Goal: Task Accomplishment & Management: Use online tool/utility

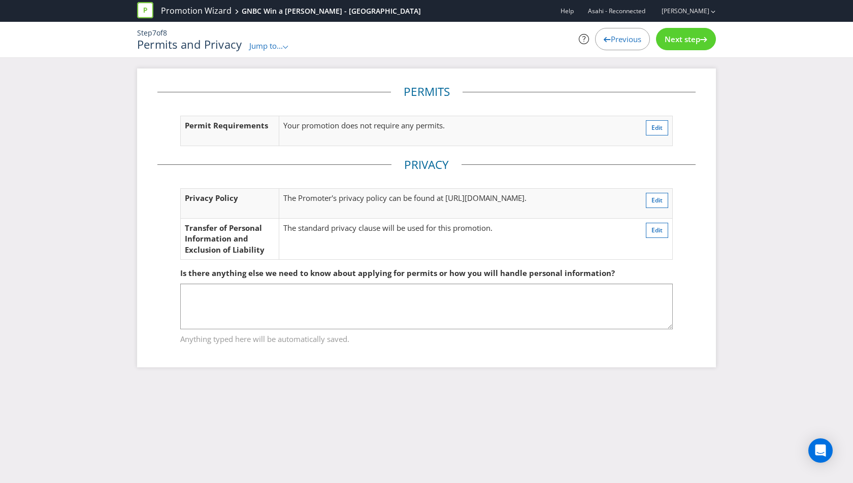
click at [341, 420] on div "Promotion Wizard GNBC Win a [PERSON_NAME] - VIC Help Asahi - Reconnected [PERSO…" at bounding box center [426, 241] width 853 height 483
click at [271, 51] on div "Step 7 of 8 Permits and Privacy Jump to... .st0{fill-rule:evenodd;clip-rule:eve…" at bounding box center [426, 40] width 594 height 36
click at [271, 48] on span "Jump to..." at bounding box center [266, 46] width 34 height 10
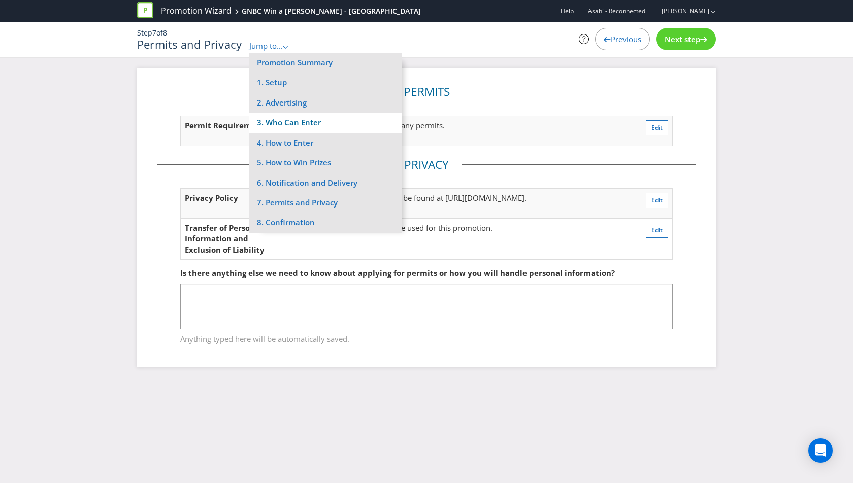
click at [303, 123] on li "3. Who Can Enter" at bounding box center [325, 123] width 152 height 20
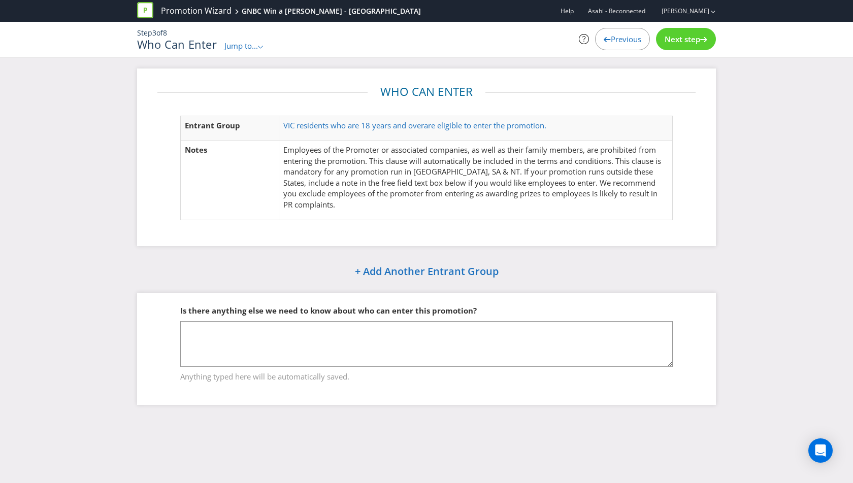
click at [247, 46] on span "Jump to..." at bounding box center [241, 46] width 34 height 10
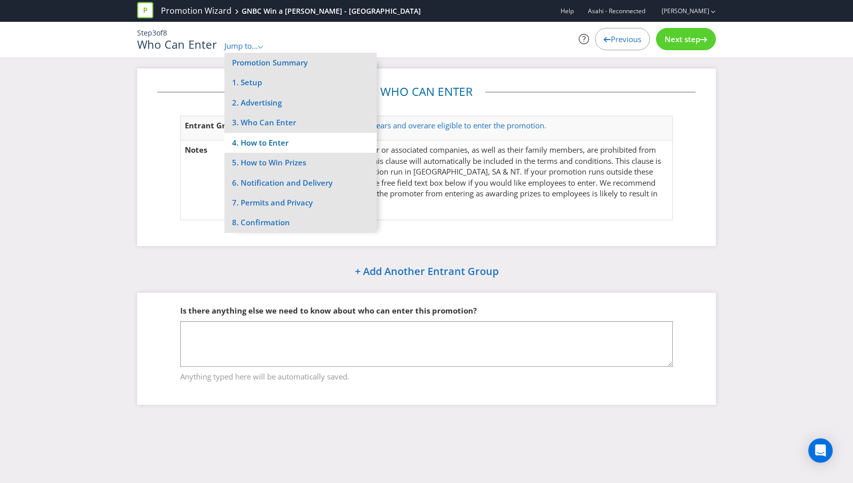
click at [258, 146] on li "4. How to Enter" at bounding box center [300, 143] width 152 height 20
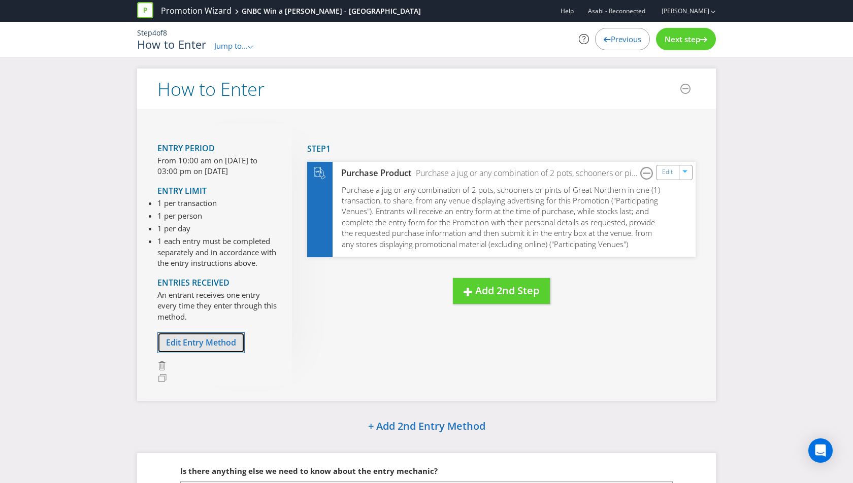
click at [208, 340] on span "Edit Entry Method" at bounding box center [201, 342] width 70 height 11
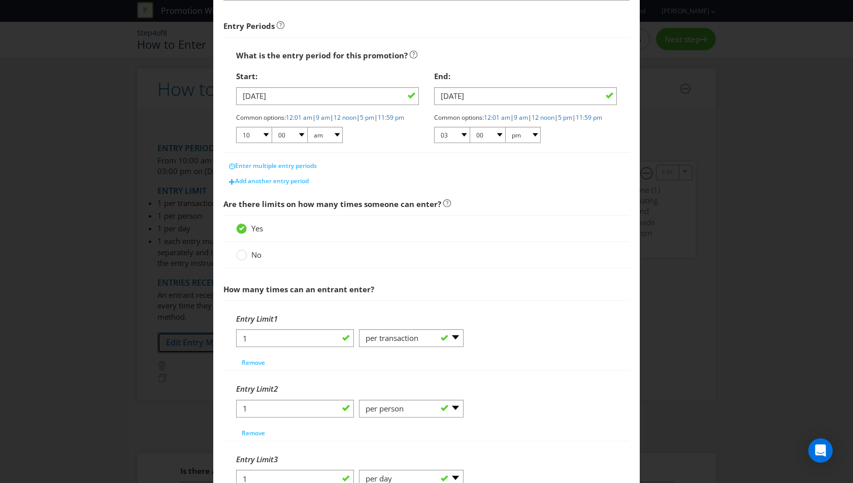
scroll to position [407, 0]
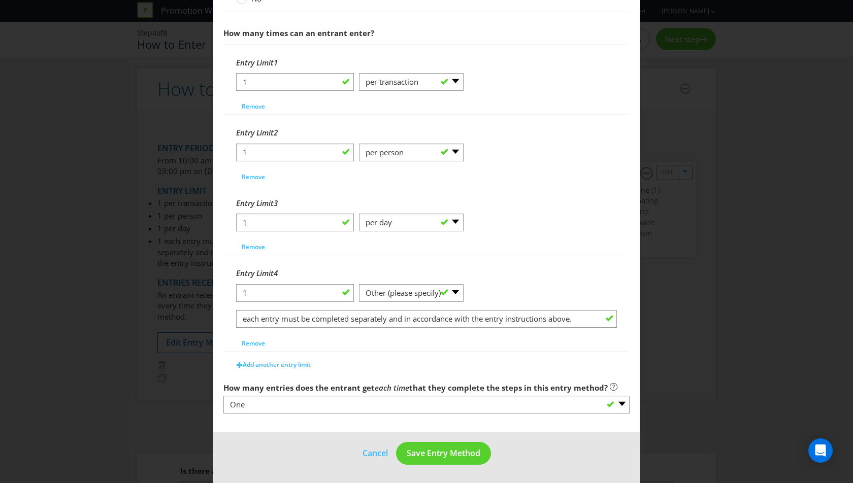
click at [692, 219] on div "How to Enter What is the name of this entry method? How to Enter This name will…" at bounding box center [426, 241] width 853 height 483
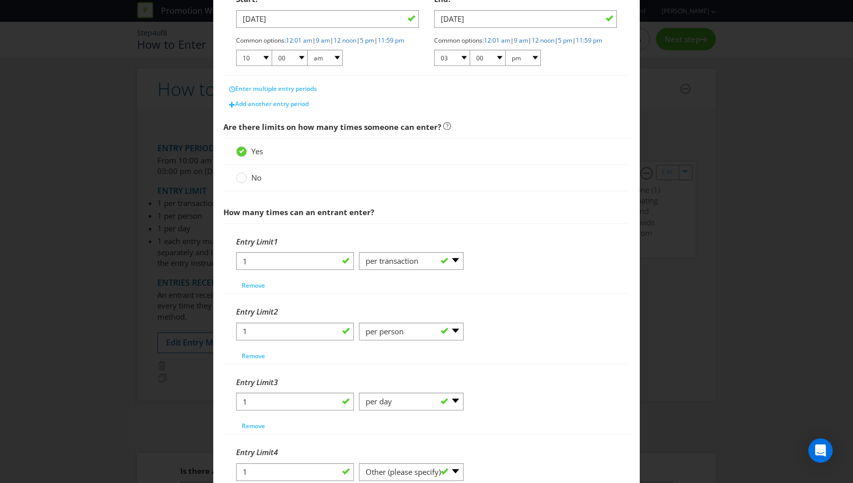
scroll to position [0, 0]
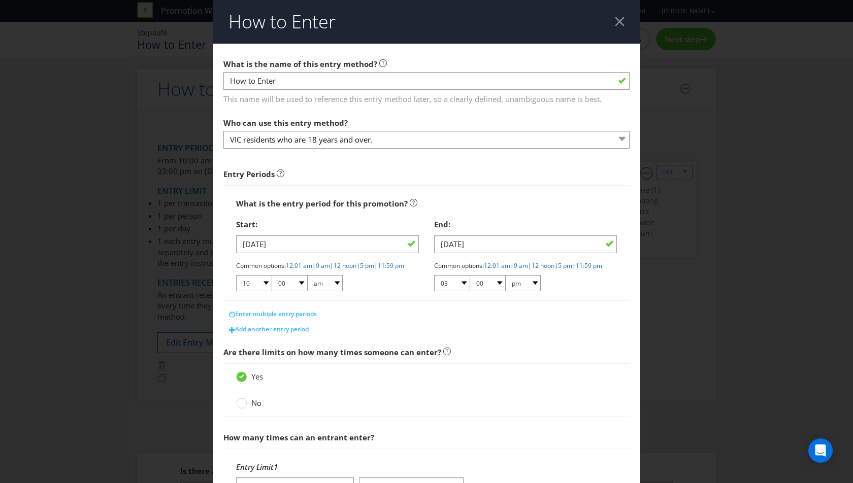
click at [622, 24] on div at bounding box center [620, 22] width 10 height 10
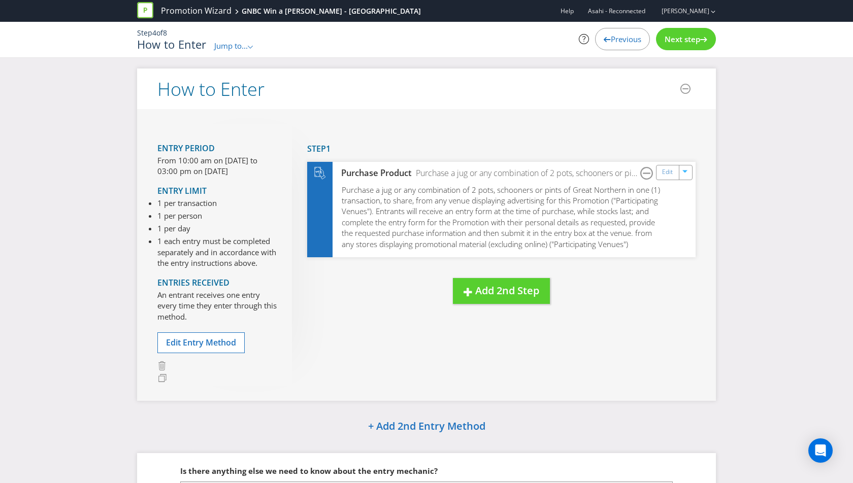
click at [236, 51] on div "Step 4 of 8 How to Enter Jump to... .st0{fill-rule:evenodd;clip-rule:evenodd;} …" at bounding box center [426, 40] width 594 height 36
click at [236, 46] on span "Jump to..." at bounding box center [231, 46] width 34 height 10
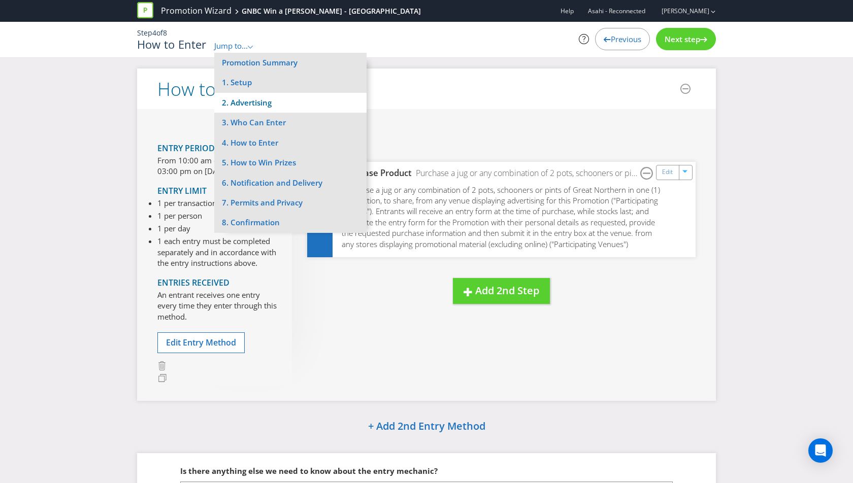
click at [279, 98] on li "2. Advertising" at bounding box center [290, 103] width 152 height 20
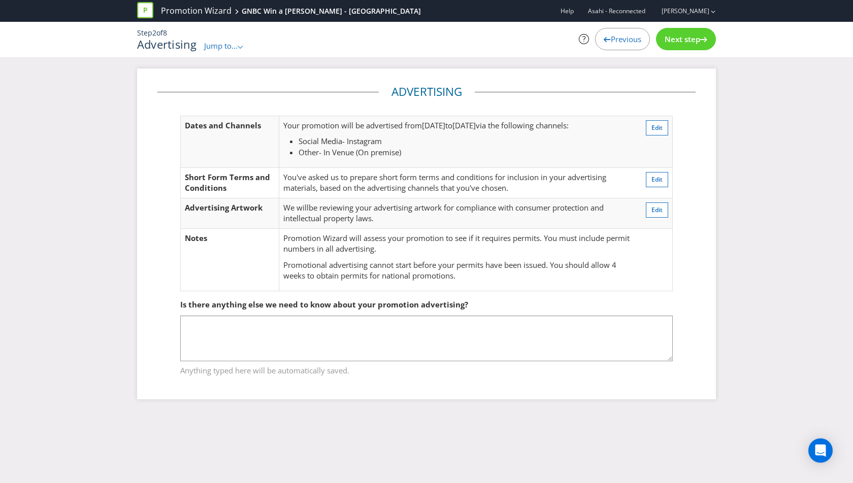
click at [238, 44] on span "Jump to..." at bounding box center [221, 46] width 34 height 10
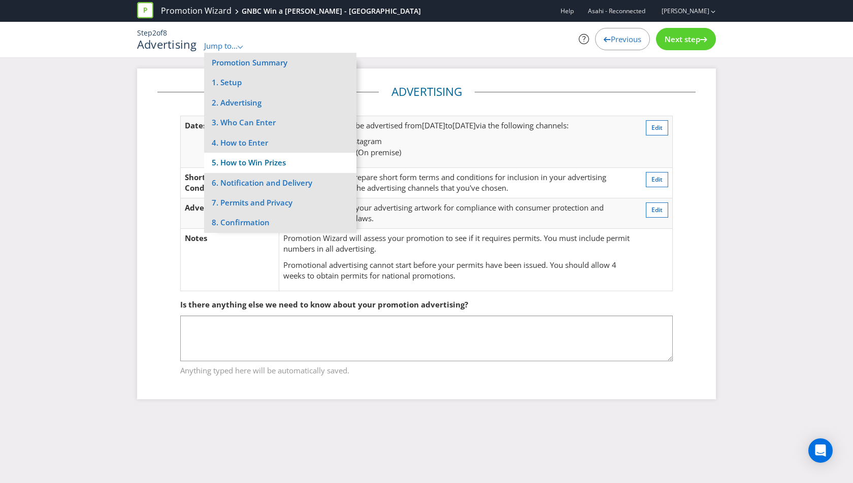
click at [264, 160] on li "5. How to Win Prizes" at bounding box center [280, 163] width 152 height 20
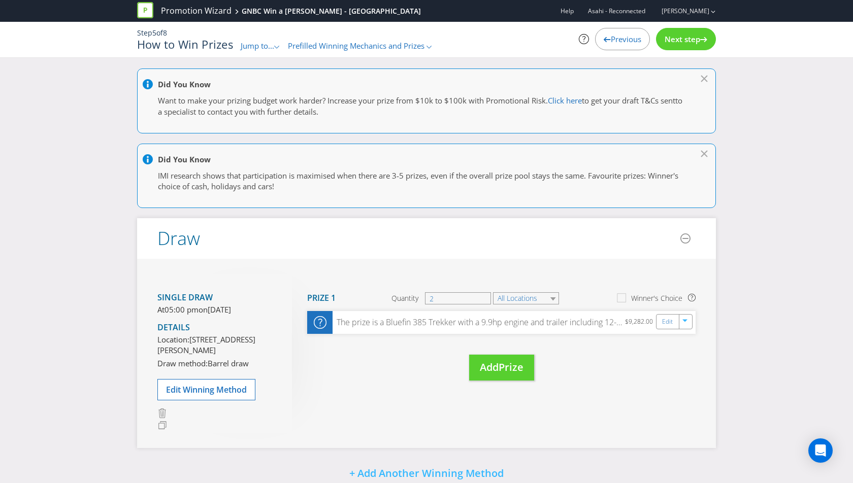
click at [248, 43] on span "Jump to..." at bounding box center [258, 46] width 34 height 10
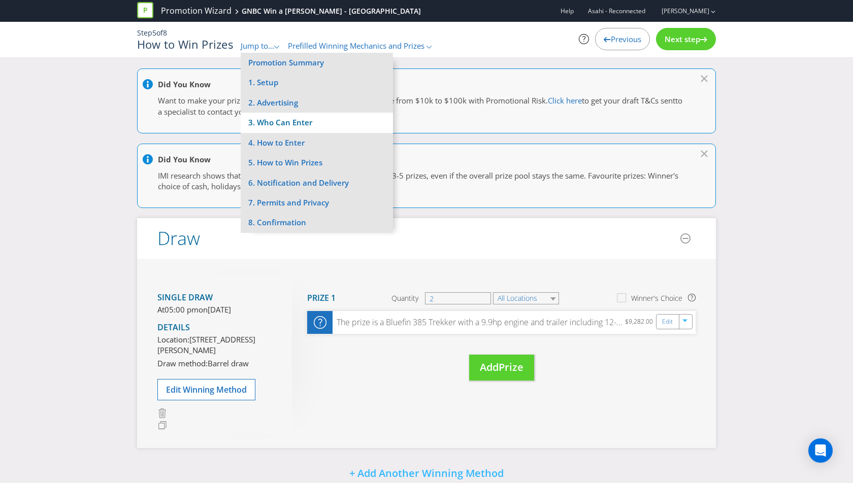
click at [286, 120] on li "3. Who Can Enter" at bounding box center [317, 123] width 152 height 20
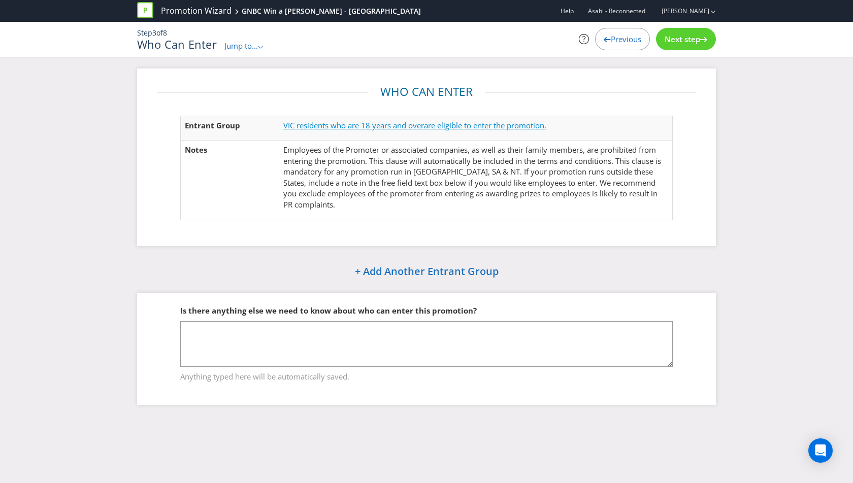
click at [343, 123] on span "VIC residents who are 18 years and over" at bounding box center [353, 125] width 141 height 10
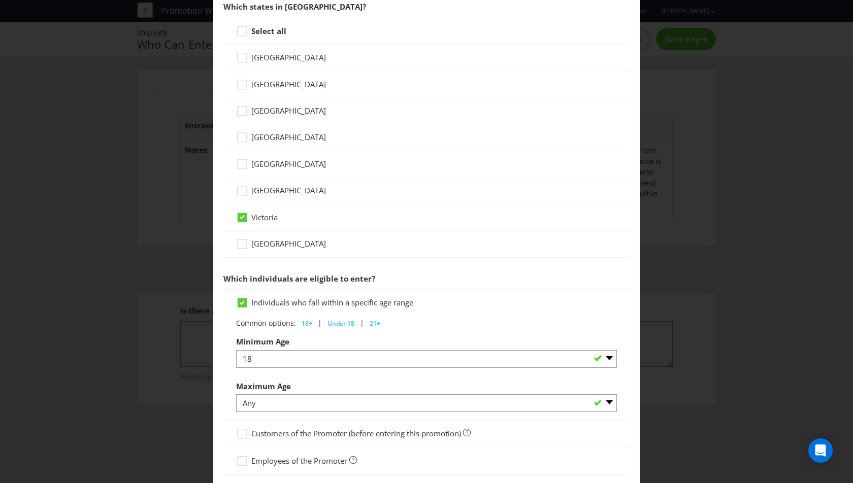
scroll to position [273, 0]
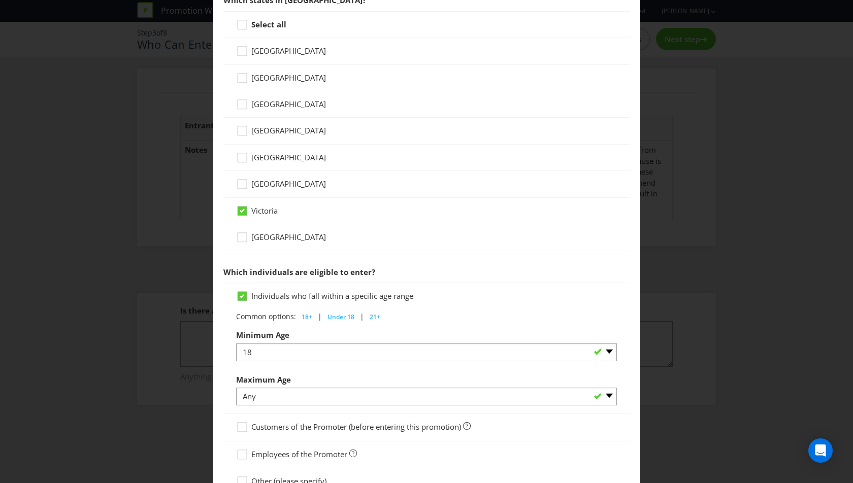
click at [267, 77] on span "New South Wales" at bounding box center [288, 78] width 75 height 10
click at [0, 0] on input "New South Wales" at bounding box center [0, 0] width 0 height 0
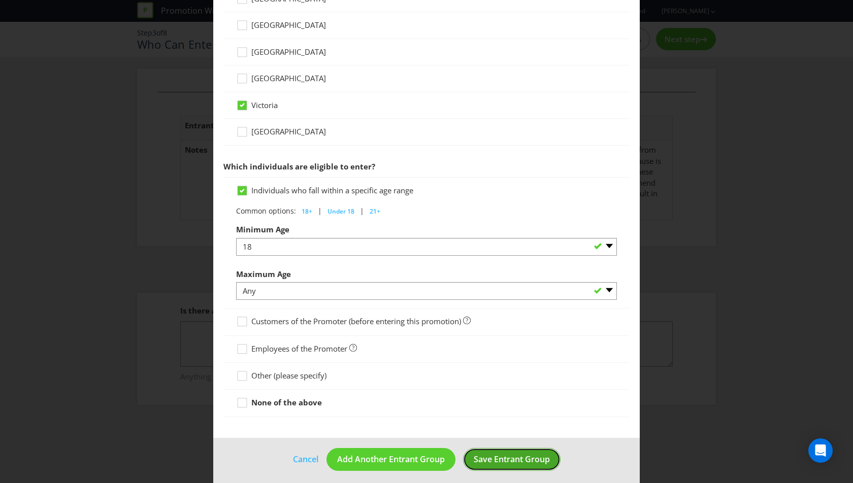
click at [511, 448] on button "Save Entrant Group" at bounding box center [512, 459] width 98 height 23
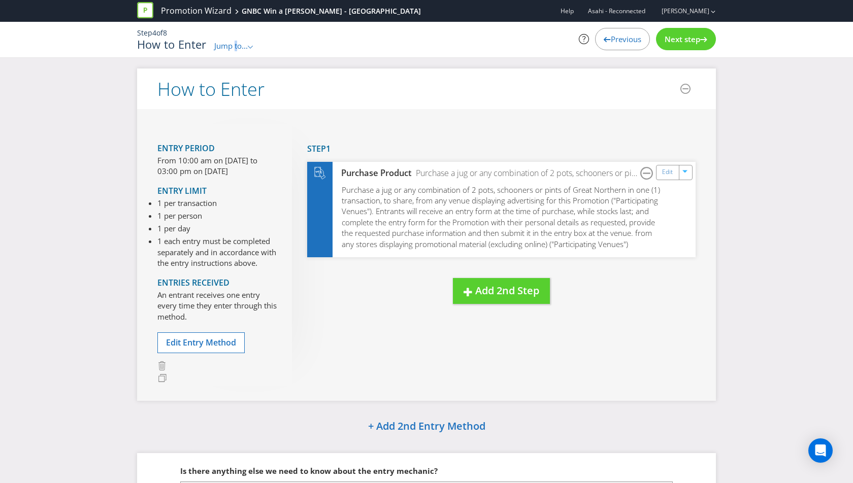
click at [236, 47] on span "Jump to..." at bounding box center [231, 46] width 34 height 10
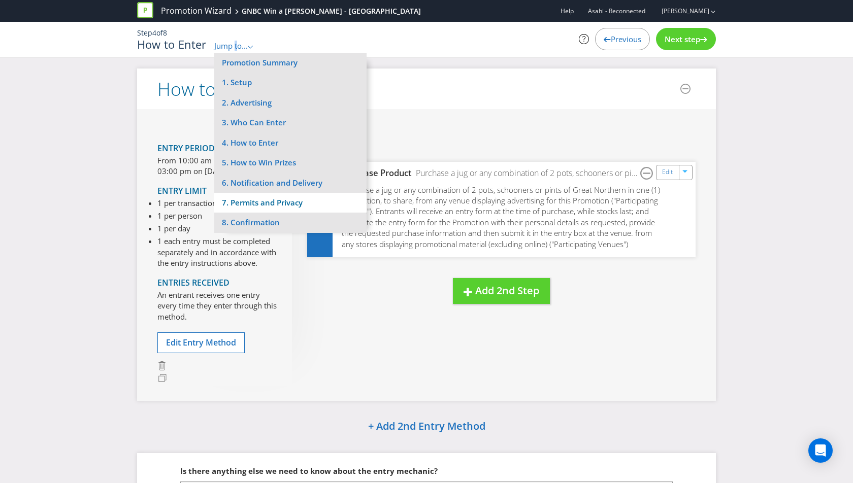
click at [258, 204] on li "7. Permits and Privacy" at bounding box center [290, 203] width 152 height 20
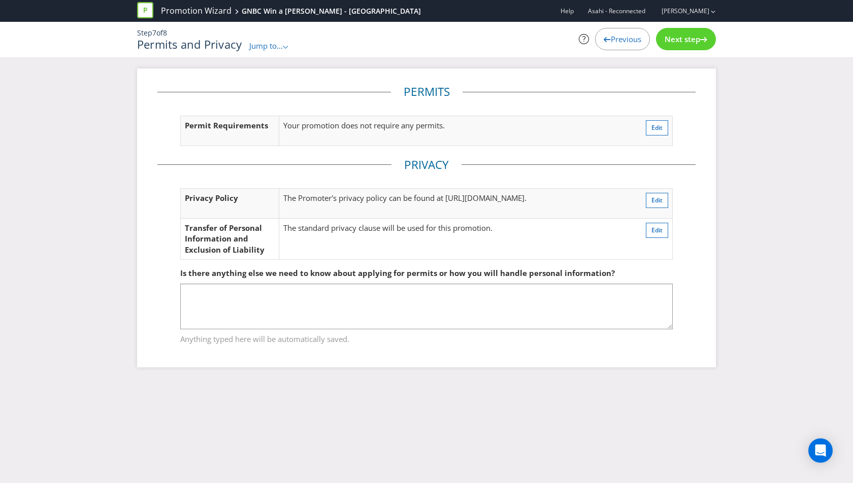
click at [680, 38] on span "Next step" at bounding box center [683, 39] width 36 height 10
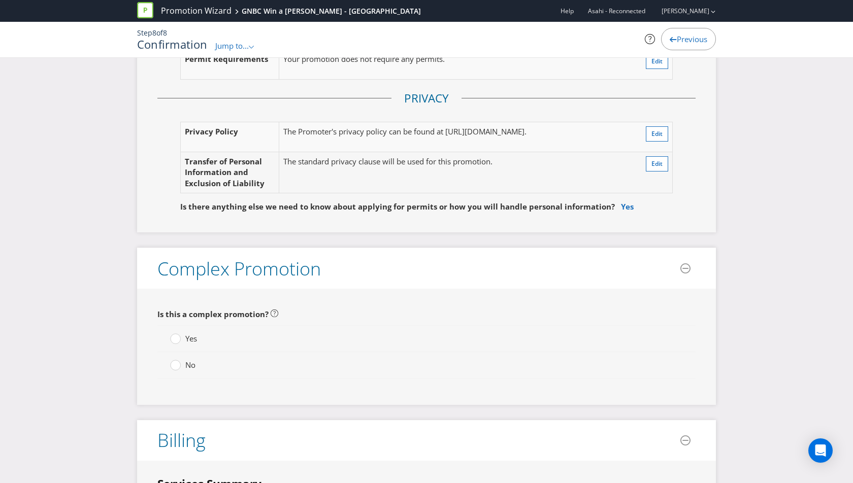
scroll to position [2073, 0]
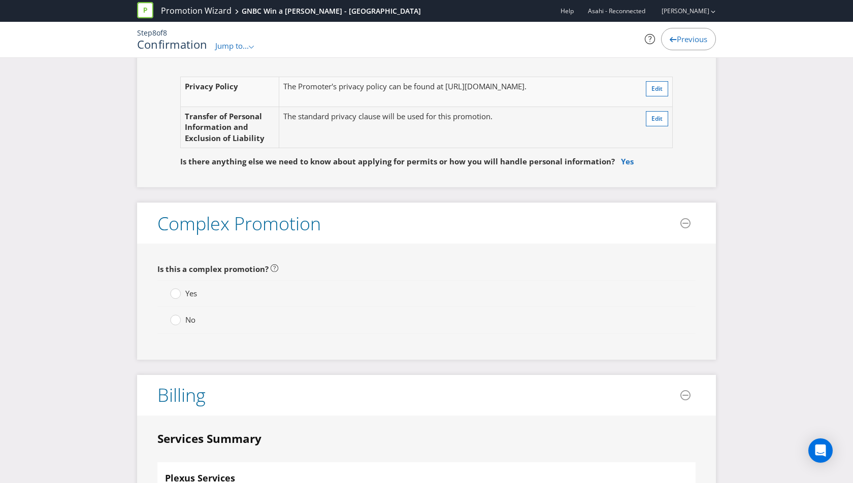
click at [184, 315] on label "No" at bounding box center [183, 320] width 27 height 11
click at [0, 0] on input "No" at bounding box center [0, 0] width 0 height 0
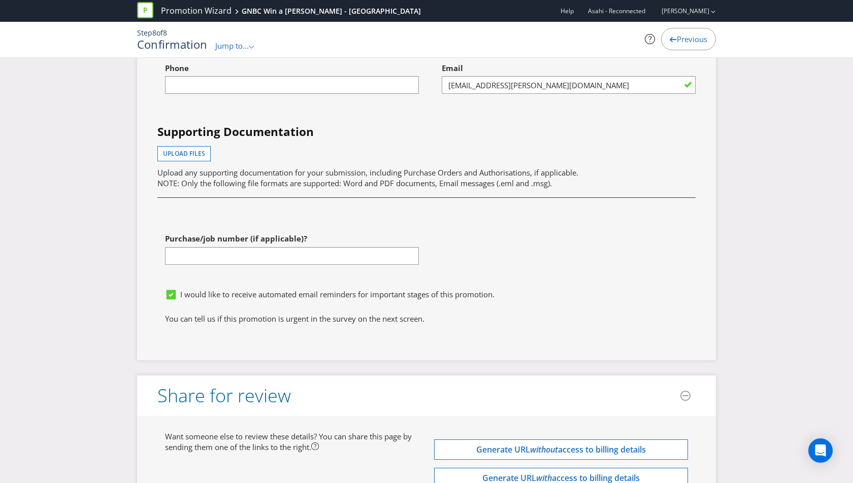
scroll to position [3099, 0]
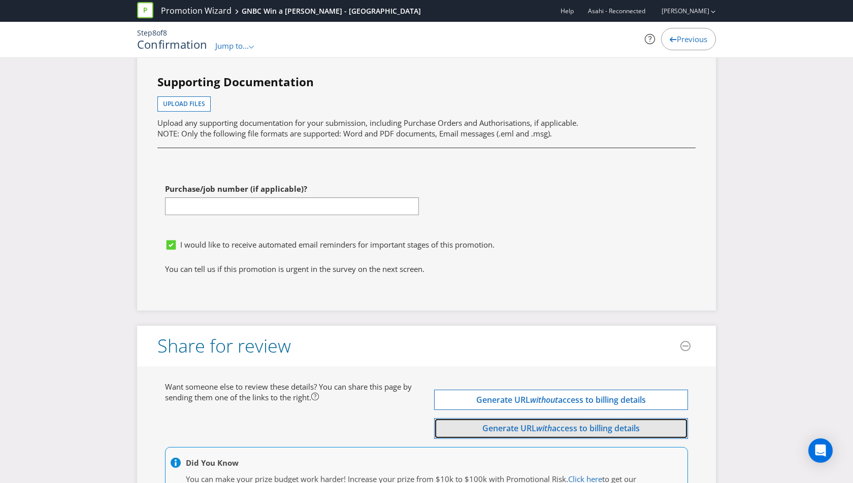
click at [555, 423] on span "access to billing details" at bounding box center [596, 428] width 88 height 11
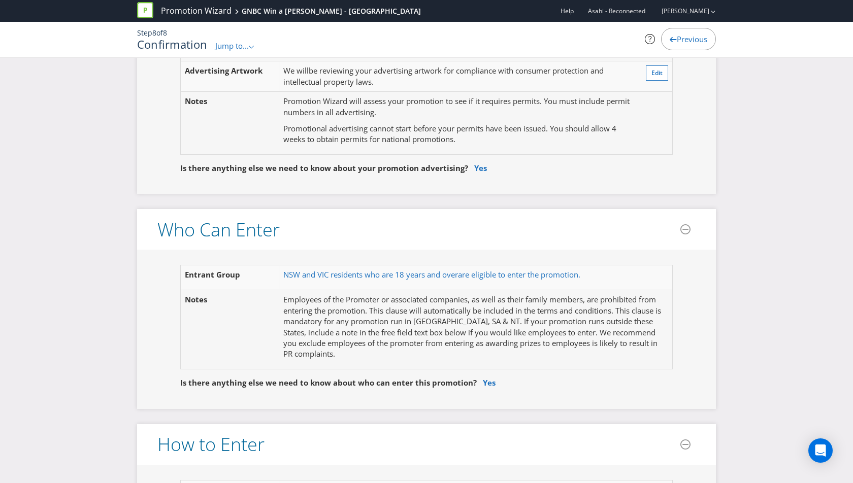
scroll to position [300, 0]
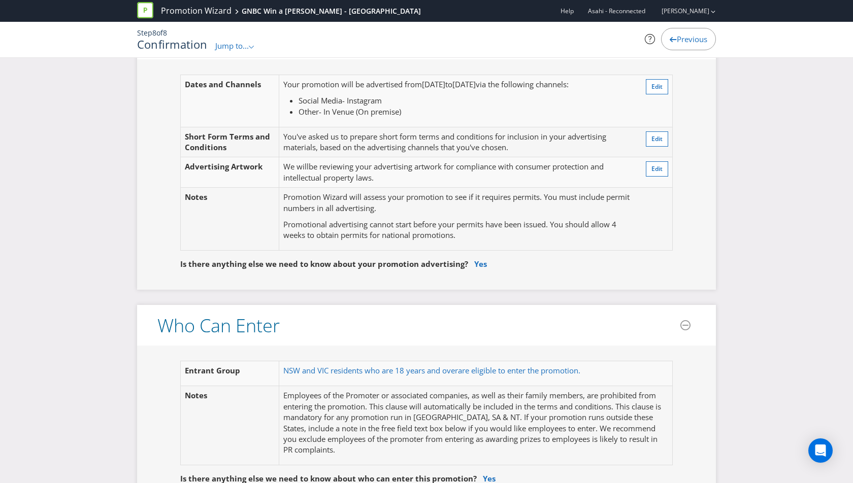
click at [249, 49] on span "Jump to..." at bounding box center [232, 46] width 34 height 10
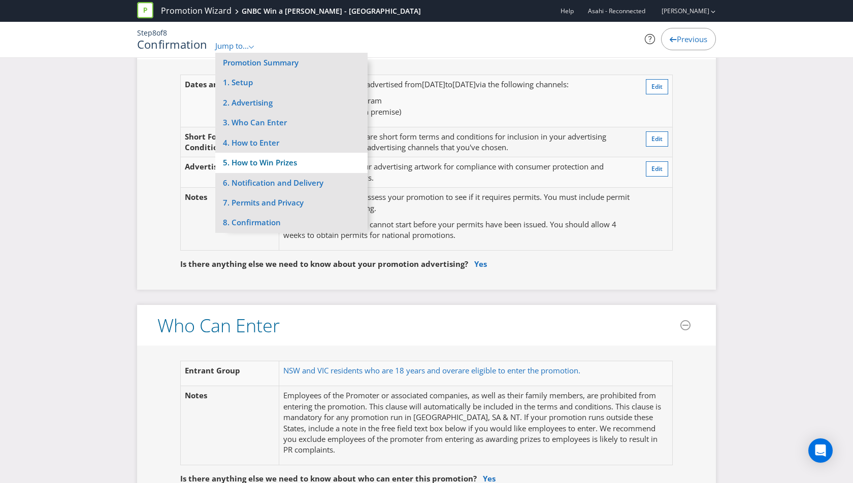
click at [271, 167] on li "5. How to Win Prizes" at bounding box center [291, 163] width 152 height 20
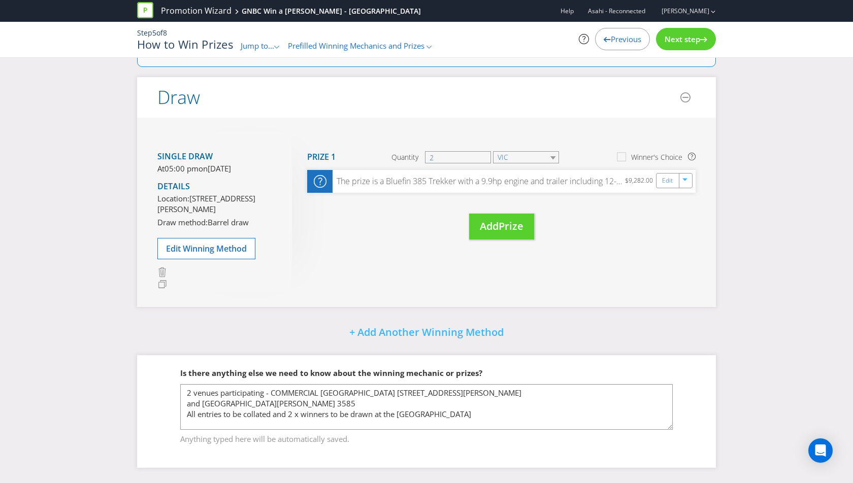
scroll to position [149, 0]
click at [437, 152] on input "2" at bounding box center [458, 157] width 66 height 12
type input "1"
click at [497, 118] on div "Single draw At 05:00 pm on Monday 26th Jan 2026 Details Location: 1 Moulamein R…" at bounding box center [426, 212] width 579 height 189
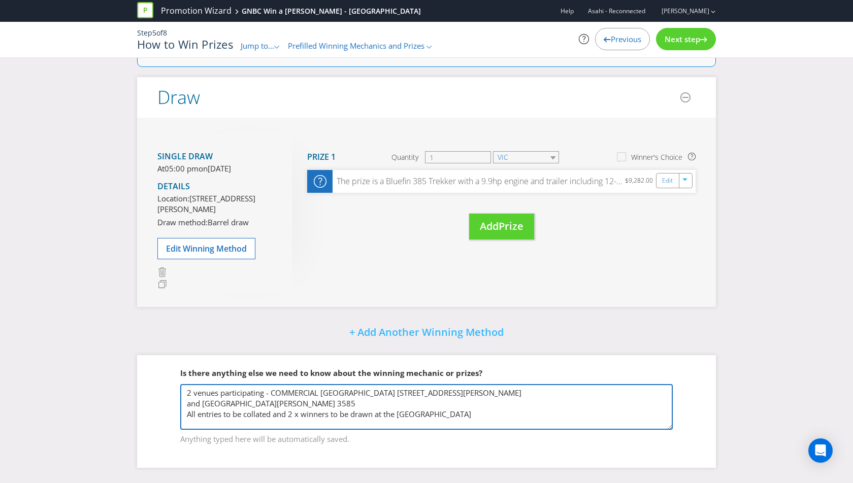
click at [293, 416] on textarea "2 venues participating - COMMERCIAL HOTEL SWAN HILL 91 CAMPBELL ST SWAN HILL 35…" at bounding box center [426, 407] width 493 height 46
type textarea "2 venues participating - COMMERCIAL HOTEL SWAN HILL 91 CAMPBELL ST SWAN HILL 35…"
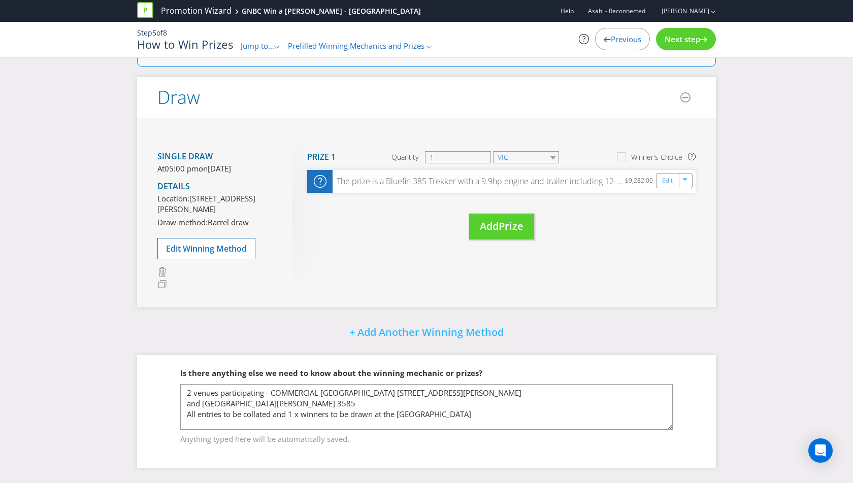
click at [388, 275] on div "Single draw At 05:00 pm on Monday 26th Jan 2026 Details Location: 1 Moulamein R…" at bounding box center [426, 212] width 579 height 189
click at [189, 254] on span "Edit Winning Method" at bounding box center [206, 248] width 81 height 11
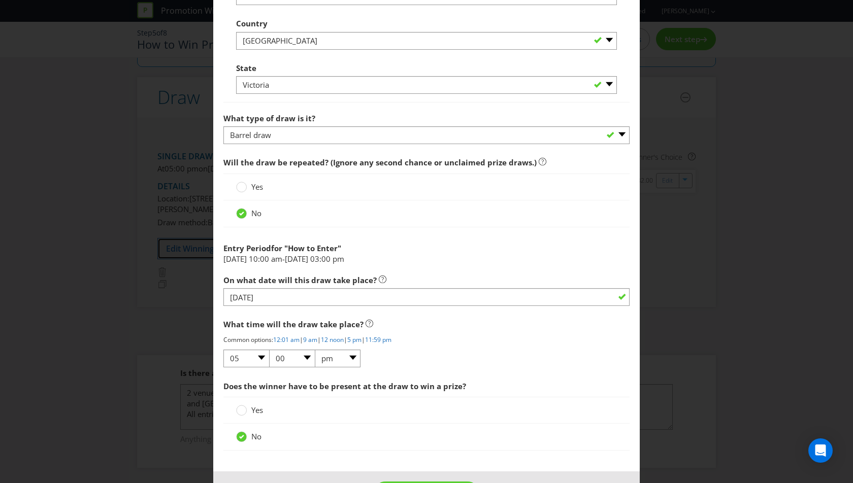
scroll to position [895, 0]
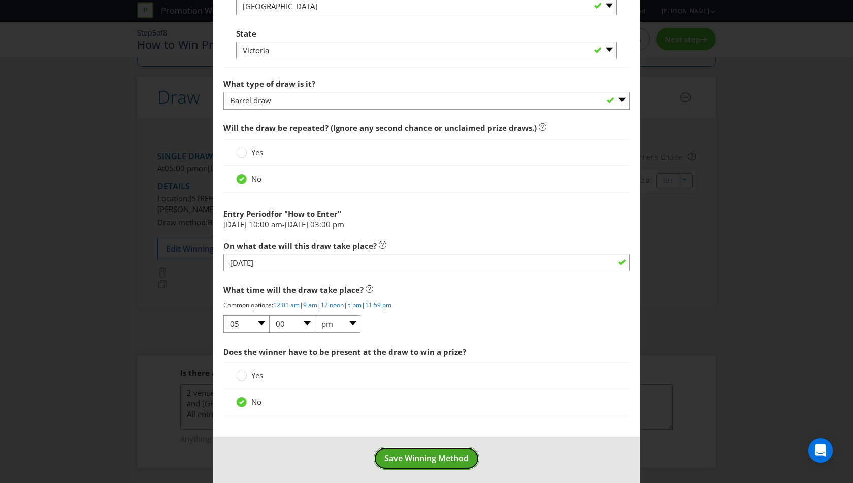
click at [450, 458] on span "Save Winning Method" at bounding box center [426, 458] width 84 height 11
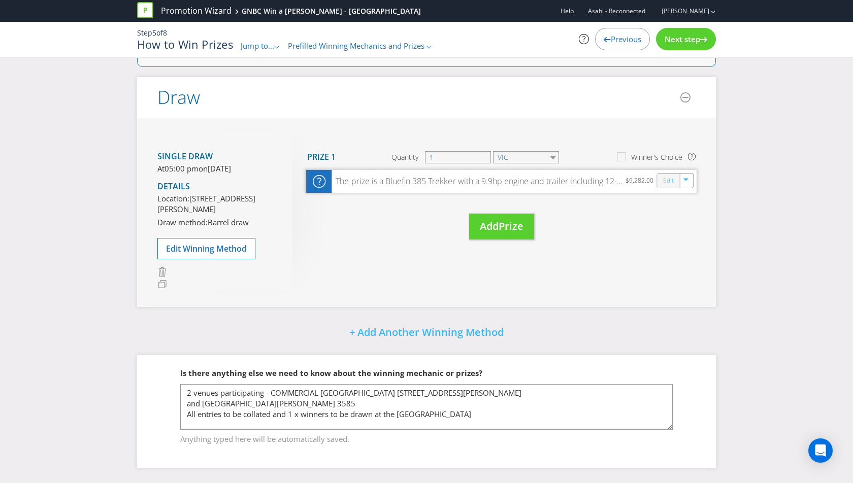
click at [672, 175] on link "Edit" at bounding box center [668, 181] width 11 height 12
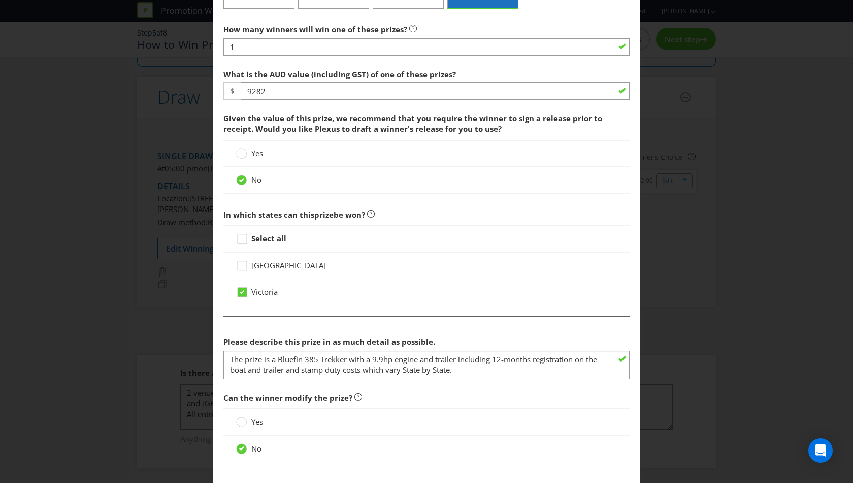
scroll to position [383, 0]
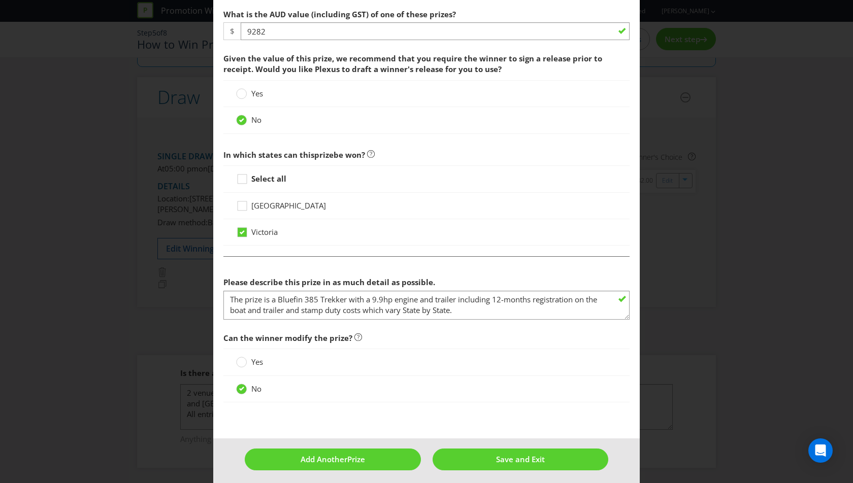
click at [265, 179] on strong "Select all" at bounding box center [268, 179] width 35 height 10
click at [0, 0] on input "Select all" at bounding box center [0, 0] width 0 height 0
click at [536, 455] on span "Save and Exit" at bounding box center [520, 460] width 49 height 10
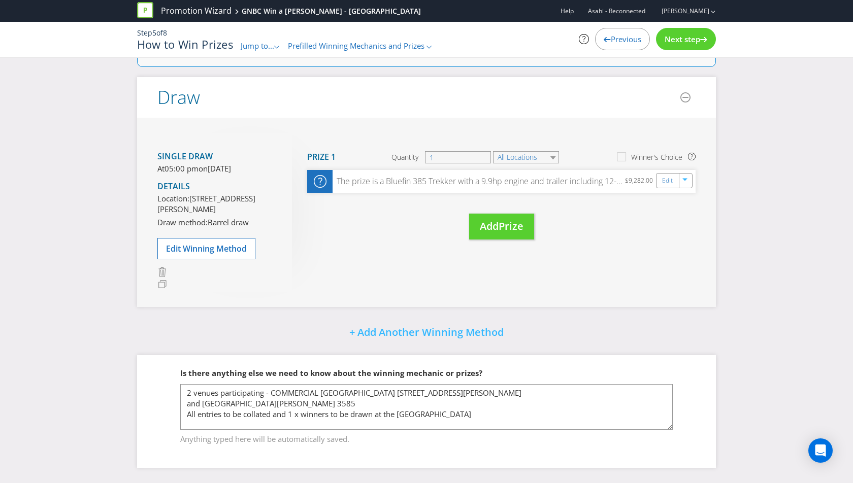
click at [259, 45] on span "Jump to..." at bounding box center [258, 46] width 34 height 10
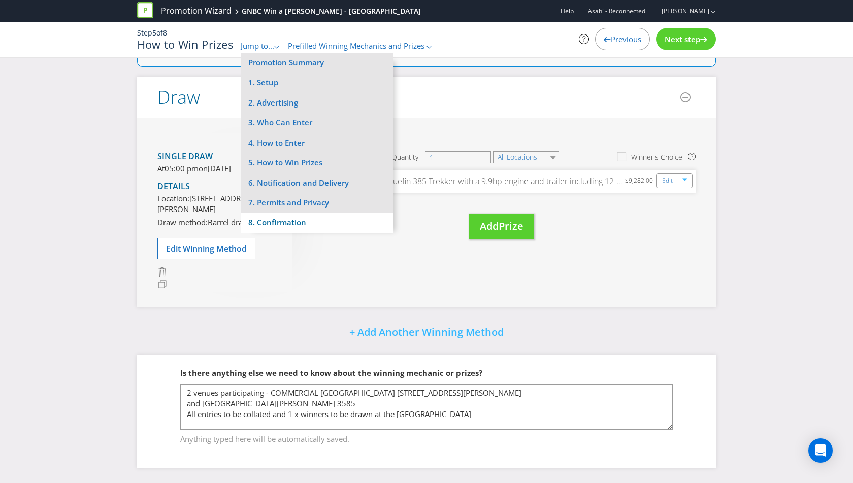
click at [285, 220] on li "8. Confirmation" at bounding box center [317, 223] width 152 height 20
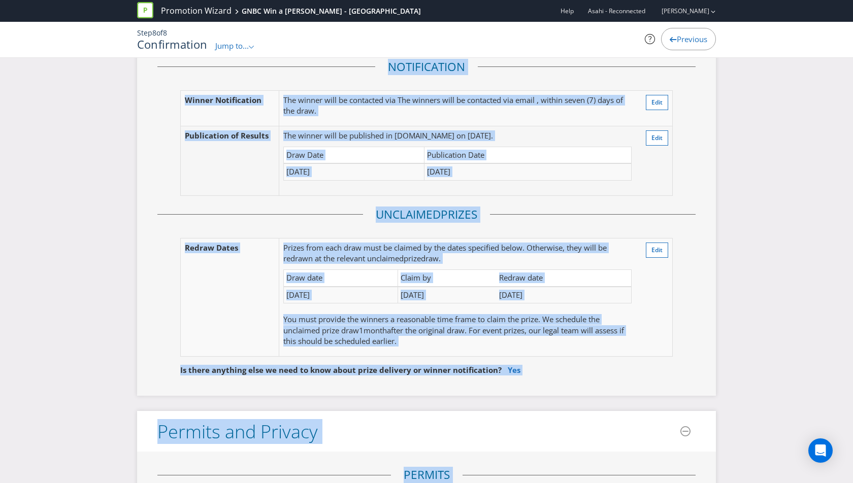
scroll to position [1723, 0]
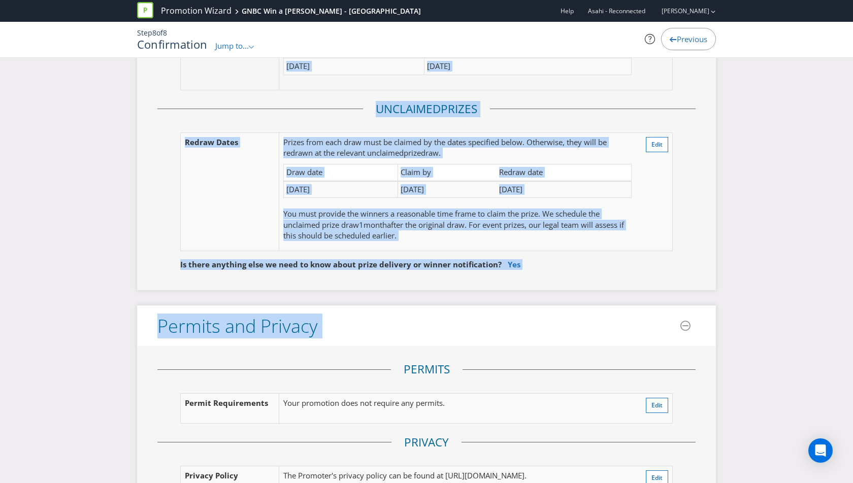
drag, startPoint x: 98, startPoint y: 101, endPoint x: 570, endPoint y: 344, distance: 531.5
click at [570, 345] on div "Here's a summary of your promotion! Please check the details below to make sure…" at bounding box center [426, 160] width 853 height 3630
copy div "Promotion Details Promotion GNBC Win a Tinnie Promo - VIC Edit Promoter Asahi B…"
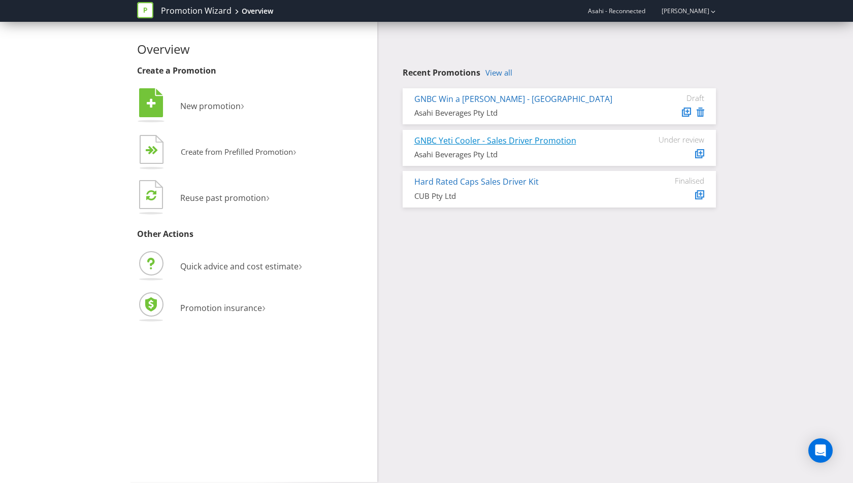
click at [469, 140] on link "GNBC Yeti Cooler - Sales Driver Promotion" at bounding box center [495, 140] width 162 height 11
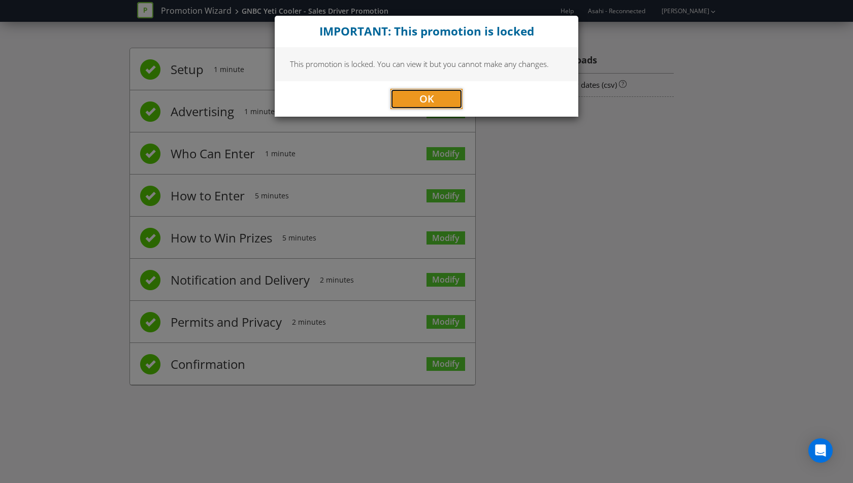
click at [415, 98] on button "OK" at bounding box center [427, 99] width 72 height 20
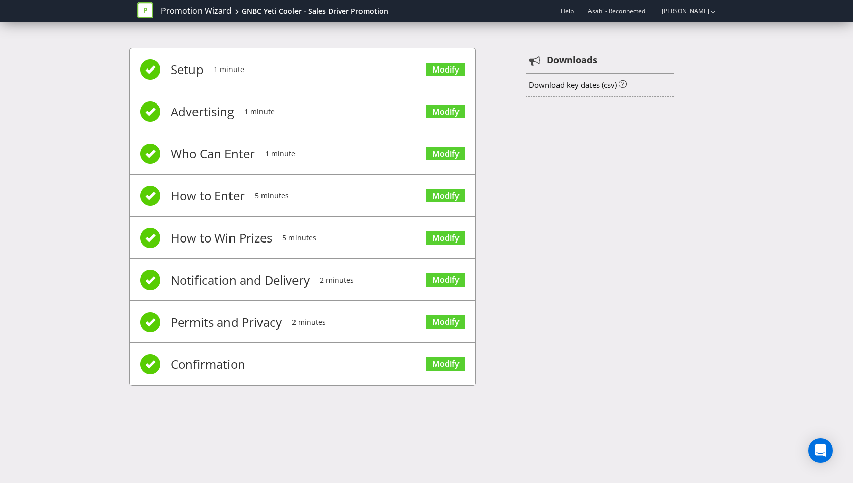
click at [229, 382] on div "Setup 1 minute Modify Advertising 1 minute Modify Who Can Enter 1 minute Modify…" at bounding box center [426, 222] width 594 height 379
click at [213, 361] on span "Confirmation" at bounding box center [208, 364] width 75 height 41
